Goal: Find specific page/section: Find specific page/section

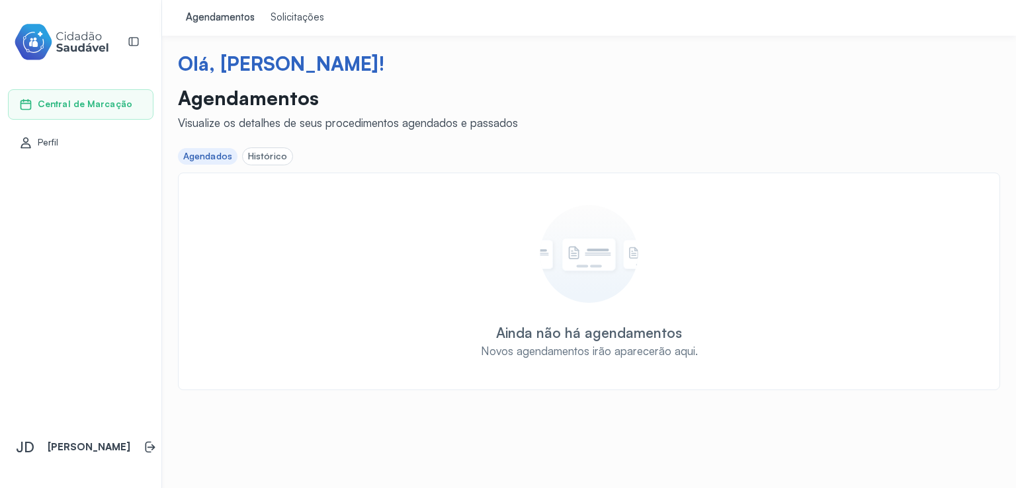
click at [273, 155] on div "Histórico" at bounding box center [267, 156] width 39 height 11
click at [273, 155] on div "Olá, [PERSON_NAME]! Agendamentos Visualize os detalhes de seus procedimentos ag…" at bounding box center [589, 221] width 854 height 371
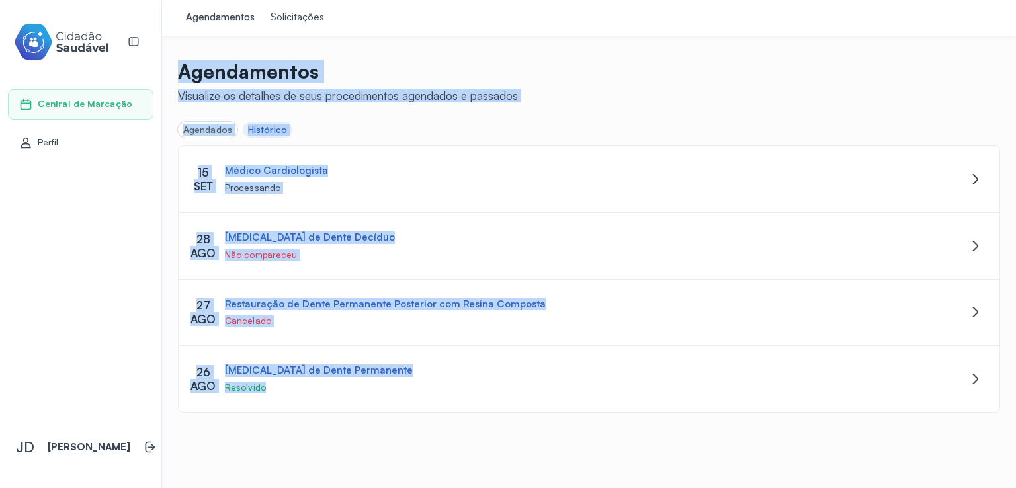
click at [286, 19] on div "Solicitações" at bounding box center [298, 17] width 54 height 13
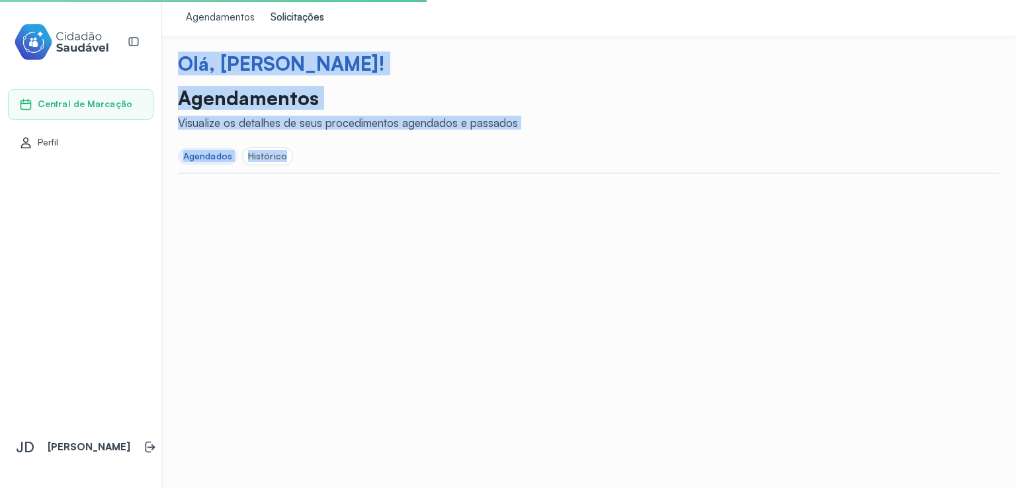
click at [204, 17] on div "Agendamentos" at bounding box center [220, 17] width 69 height 13
